Goal: Task Accomplishment & Management: Complete application form

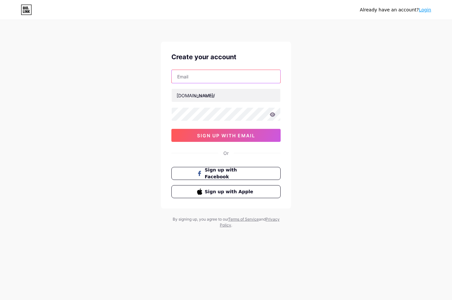
click at [204, 78] on input "text" at bounding box center [226, 76] width 109 height 13
type input "[EMAIL_ADDRESS][DOMAIN_NAME]"
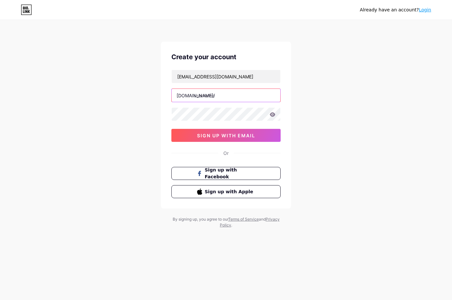
drag, startPoint x: 202, startPoint y: 99, endPoint x: 196, endPoint y: 100, distance: 6.3
click at [202, 99] on input "text" at bounding box center [226, 95] width 109 height 13
click at [204, 99] on input "text" at bounding box center [226, 95] width 109 height 13
click at [206, 98] on input "text" at bounding box center [226, 95] width 109 height 13
paste input "66bbslotscombr"
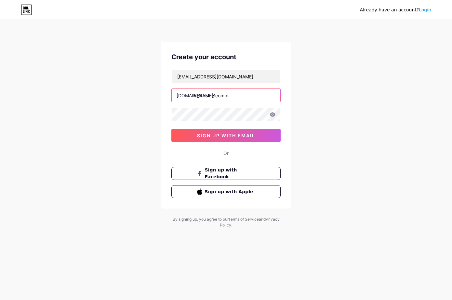
type input "66bbslotscombr"
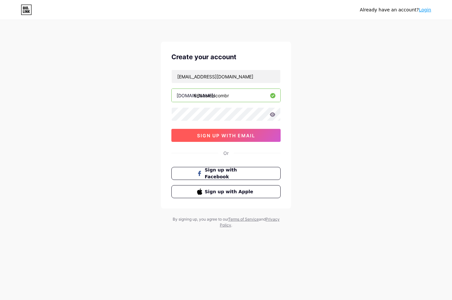
click at [177, 138] on button "sign up with email" at bounding box center [225, 135] width 109 height 13
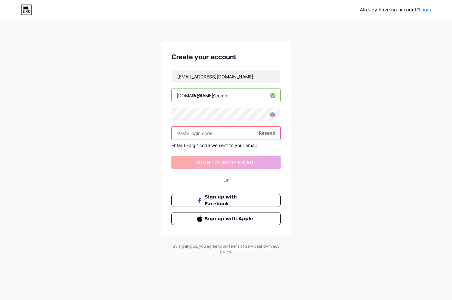
click at [200, 133] on input "text" at bounding box center [226, 133] width 109 height 13
paste input "794732"
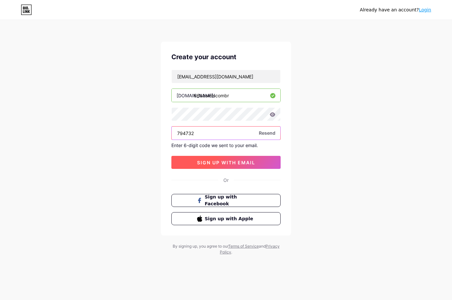
type input "794732"
click at [208, 166] on button "sign up with email" at bounding box center [225, 162] width 109 height 13
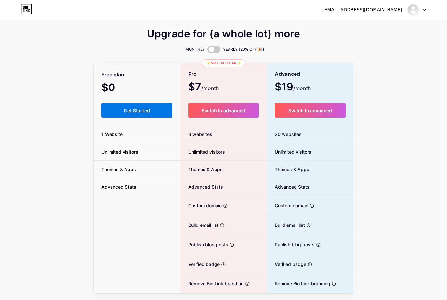
click at [152, 110] on button "Get Started" at bounding box center [137, 110] width 71 height 15
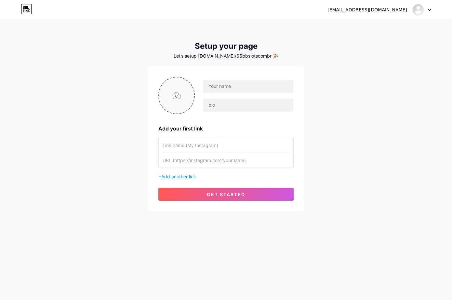
click at [179, 94] on input "file" at bounding box center [176, 95] width 35 height 36
type input "C:\fakepath\ava pa.jpg"
click at [207, 90] on input "text" at bounding box center [248, 86] width 90 height 13
click at [208, 91] on input "text" at bounding box center [248, 86] width 90 height 13
paste input "6bb slots"
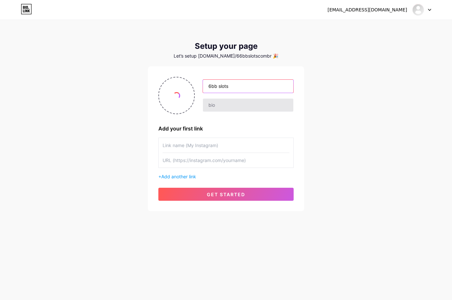
type input "6bb slots"
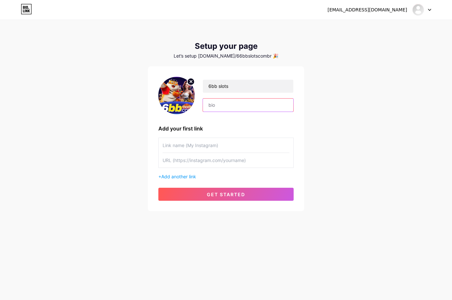
drag, startPoint x: 209, startPoint y: 106, endPoint x: 323, endPoint y: 104, distance: 114.2
click at [209, 106] on input "text" at bounding box center [248, 105] width 90 height 13
click at [227, 108] on input "text" at bounding box center [248, 105] width 90 height 13
paste input "6BB SLOTS 💼 – PLATAFORMA VIP NO [GEOGRAPHIC_DATA] - [DOMAIN_NAME]"
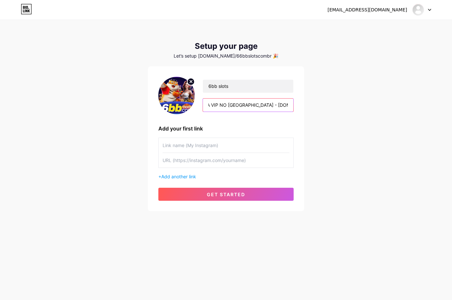
type input "6BB SLOTS 💼 – PLATAFORMA VIP NO [GEOGRAPHIC_DATA] - [DOMAIN_NAME]"
click at [185, 161] on input "text" at bounding box center [226, 160] width 127 height 15
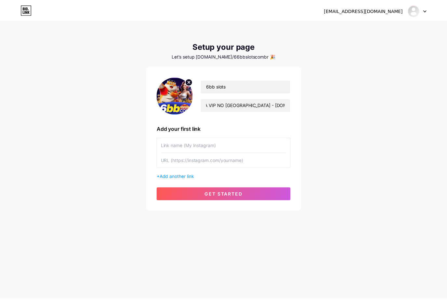
scroll to position [0, 0]
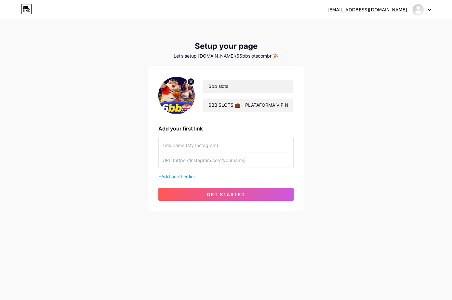
click at [192, 165] on input "text" at bounding box center [226, 160] width 127 height 15
paste input "[URL][DOMAIN_NAME]"
type input "[URL][DOMAIN_NAME]"
click at [184, 150] on input "text" at bounding box center [226, 145] width 127 height 15
click at [172, 143] on input "text" at bounding box center [226, 145] width 127 height 15
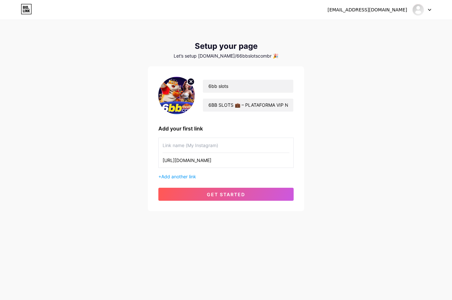
paste input "website"
type input "website"
click at [170, 176] on span "Add another link" at bounding box center [178, 177] width 35 height 6
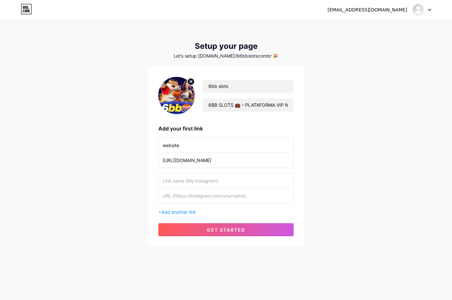
click at [175, 197] on input "text" at bounding box center [226, 195] width 127 height 15
paste input "[URL][DOMAIN_NAME]"
click at [181, 196] on input "[URL][DOMAIN_NAME]" at bounding box center [226, 195] width 127 height 15
type input "[URL][DOMAIN_NAME]"
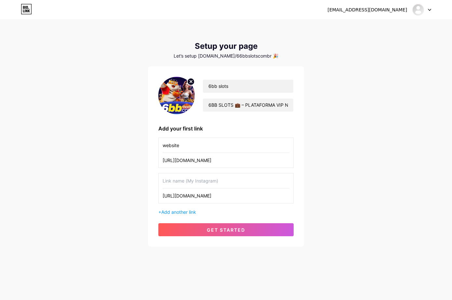
click at [181, 169] on div "website [URL][DOMAIN_NAME] [URL][DOMAIN_NAME] + Add another link" at bounding box center [225, 177] width 135 height 78
click at [176, 177] on input "text" at bounding box center [226, 180] width 127 height 15
paste input "facebook"
type input "facebook"
drag, startPoint x: 169, startPoint y: 207, endPoint x: 171, endPoint y: 211, distance: 4.2
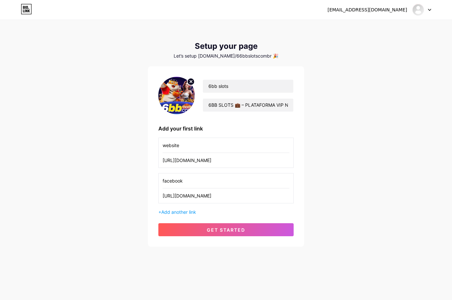
click at [169, 208] on div "website [URL][DOMAIN_NAME] facebook [URL][DOMAIN_NAME] + Add another link" at bounding box center [225, 177] width 135 height 78
click at [171, 211] on span "Add another link" at bounding box center [178, 212] width 35 height 6
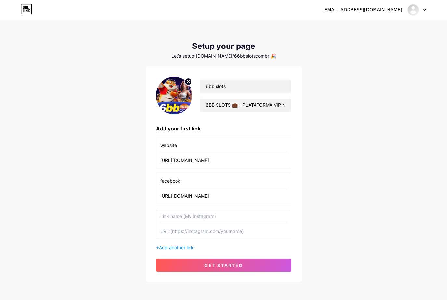
click at [191, 235] on input "text" at bounding box center [223, 231] width 127 height 15
paste input "[URL][DOMAIN_NAME]"
type input "[URL][DOMAIN_NAME]"
click at [183, 221] on input "text" at bounding box center [223, 216] width 127 height 15
type input "X"
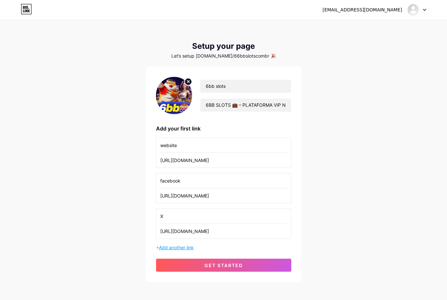
click at [173, 246] on span "Add another link" at bounding box center [176, 248] width 35 height 6
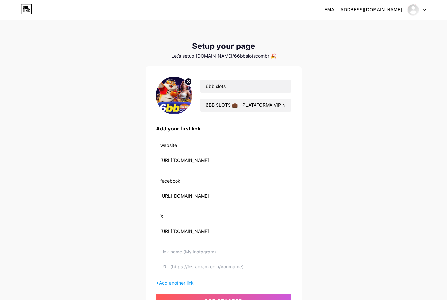
click at [177, 269] on input "text" at bounding box center [223, 266] width 127 height 15
paste input "[URL][DOMAIN_NAME]"
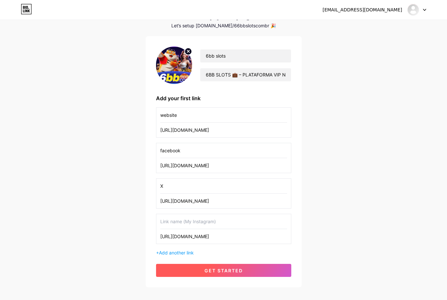
scroll to position [64, 0]
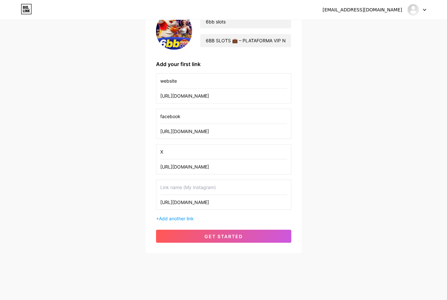
click at [195, 203] on input "[URL][DOMAIN_NAME]" at bounding box center [223, 202] width 127 height 15
type input "[URL][DOMAIN_NAME]"
click at [177, 185] on input "text" at bounding box center [223, 187] width 127 height 15
paste input "youtube"
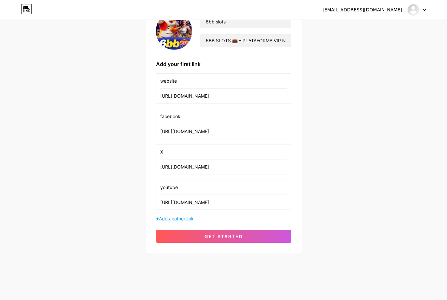
type input "youtube"
click at [165, 218] on span "Add another link" at bounding box center [176, 219] width 35 height 6
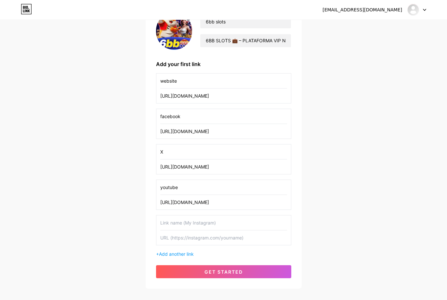
click at [176, 237] on input "text" at bounding box center [223, 237] width 127 height 15
paste input "[URL][DOMAIN_NAME]"
click at [189, 239] on input "[URL][DOMAIN_NAME]" at bounding box center [223, 237] width 127 height 15
click at [190, 239] on input "[URL][DOMAIN_NAME]" at bounding box center [223, 237] width 127 height 15
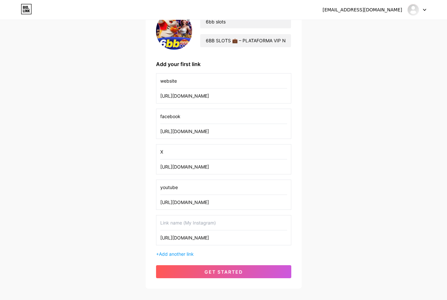
type input "[URL][DOMAIN_NAME]"
drag, startPoint x: 175, startPoint y: 221, endPoint x: 173, endPoint y: 224, distance: 4.2
click at [175, 221] on input "text" at bounding box center [223, 222] width 127 height 15
paste input "pinterest"
type input "pinterest"
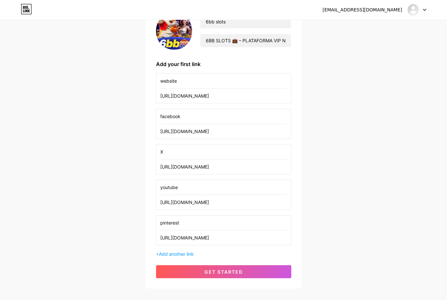
click at [166, 259] on div "6bb slots 6BB SLOTS 💼 – PLATAFORMA VIP NO [GEOGRAPHIC_DATA] - [DOMAIN_NAME] Add…" at bounding box center [223, 145] width 135 height 266
click at [168, 253] on span "Add another link" at bounding box center [176, 254] width 35 height 6
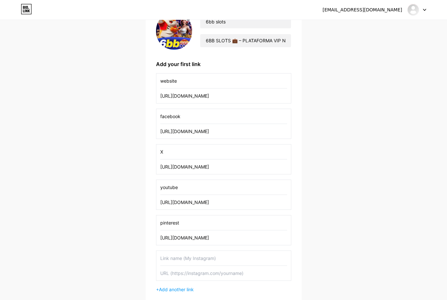
click at [166, 273] on input "text" at bounding box center [223, 273] width 127 height 15
paste input "[URL][DOMAIN_NAME]"
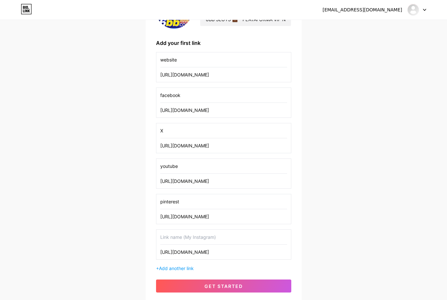
scroll to position [97, 0]
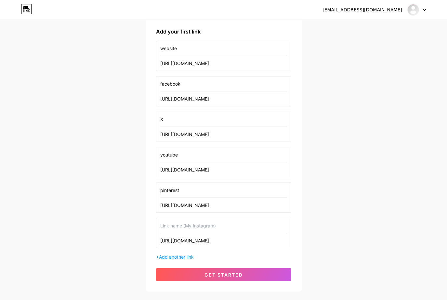
click at [182, 241] on input "[URL][DOMAIN_NAME]" at bounding box center [223, 240] width 127 height 15
type input "[URL][DOMAIN_NAME]"
click at [177, 228] on input "text" at bounding box center [223, 225] width 127 height 15
paste input "vimeo"
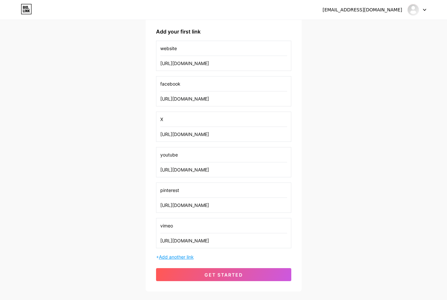
type input "vimeo"
click at [163, 256] on span "Add another link" at bounding box center [176, 257] width 35 height 6
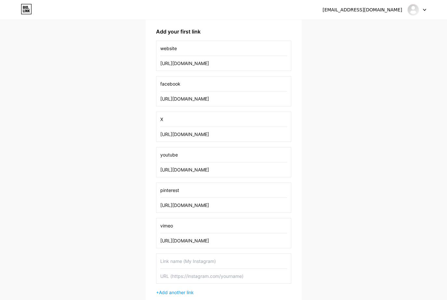
click at [191, 277] on input "text" at bounding box center [223, 276] width 127 height 15
paste input "[URL][DOMAIN_NAME]"
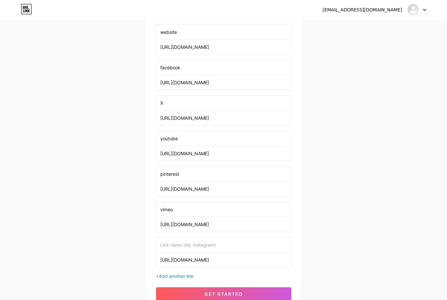
scroll to position [129, 0]
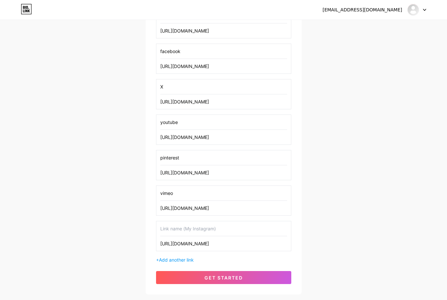
click at [195, 244] on input "[URL][DOMAIN_NAME]" at bounding box center [223, 243] width 127 height 15
type input "[URL][DOMAIN_NAME]"
click at [181, 230] on input "text" at bounding box center [223, 228] width 127 height 15
paste input "blogger"
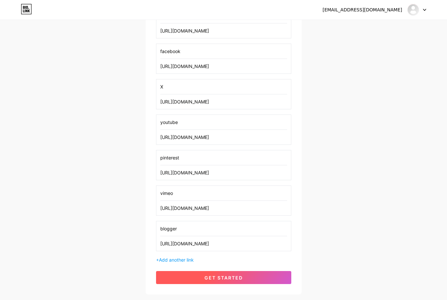
type input "blogger"
click at [174, 279] on button "get started" at bounding box center [223, 277] width 135 height 13
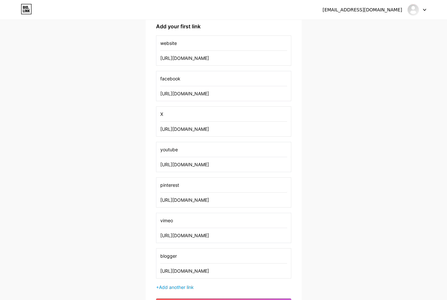
scroll to position [64, 0]
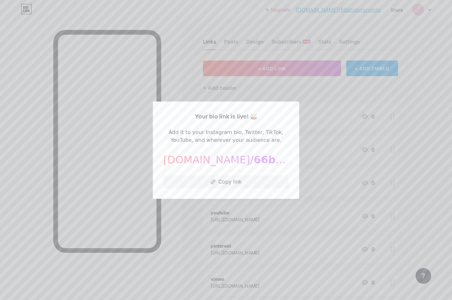
drag, startPoint x: 223, startPoint y: 180, endPoint x: 215, endPoint y: 162, distance: 20.2
click at [223, 180] on button "Copy link" at bounding box center [226, 181] width 126 height 13
